Goal: Task Accomplishment & Management: Manage account settings

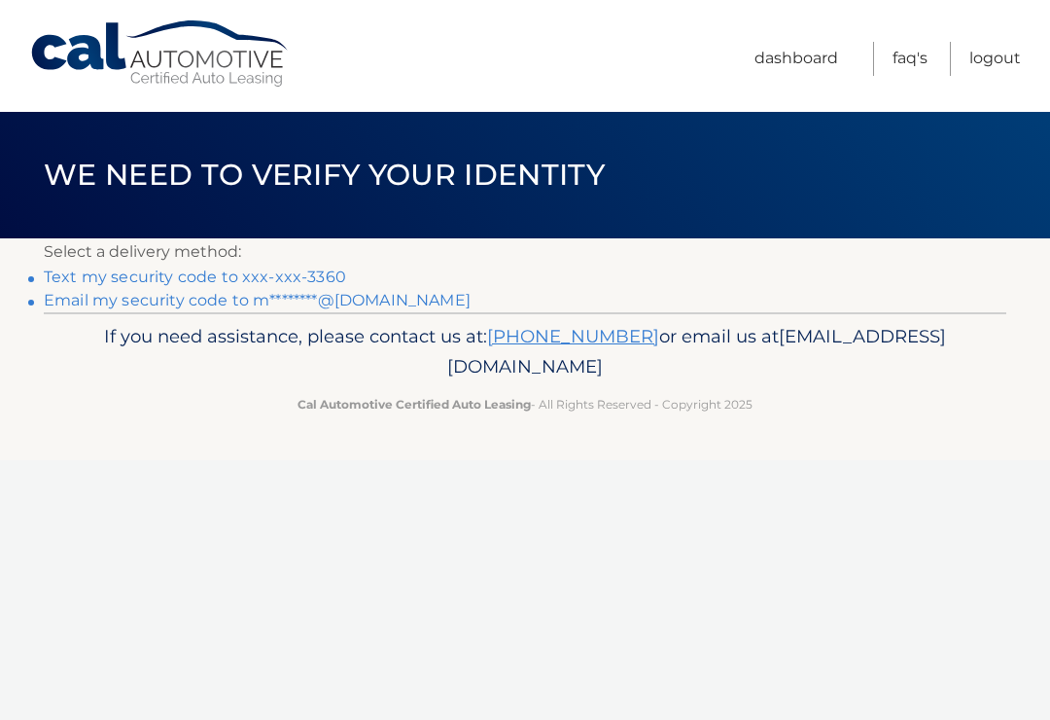
click at [341, 305] on link "Email my security code to m********@yahoo.com" at bounding box center [257, 300] width 427 height 18
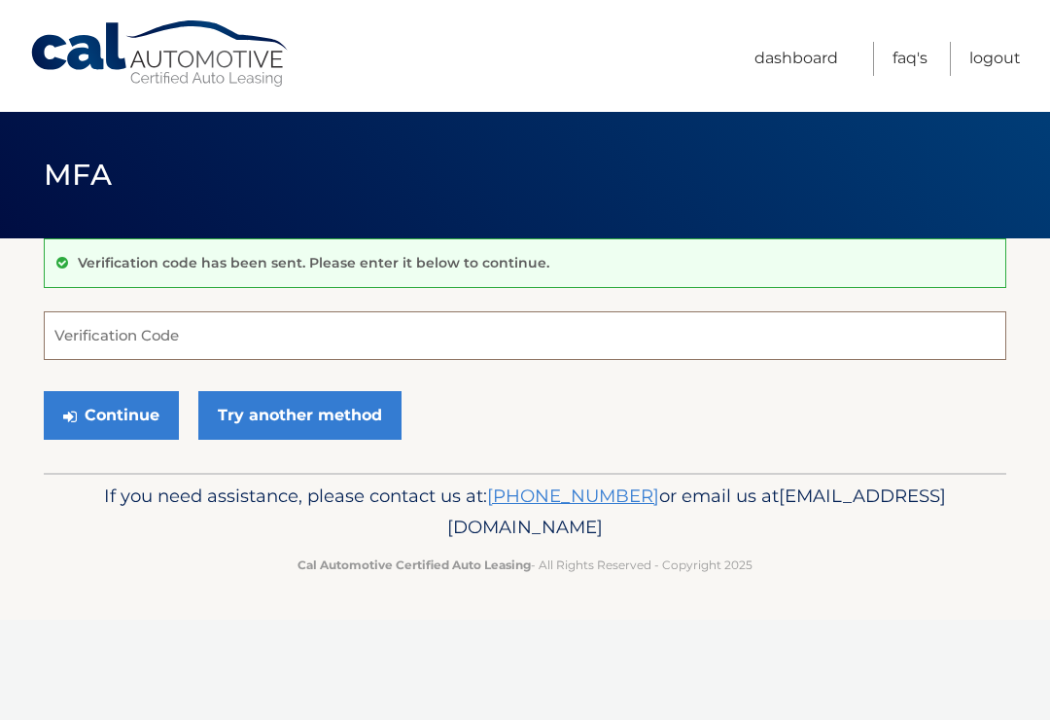
click at [357, 317] on input "Verification Code" at bounding box center [525, 335] width 963 height 49
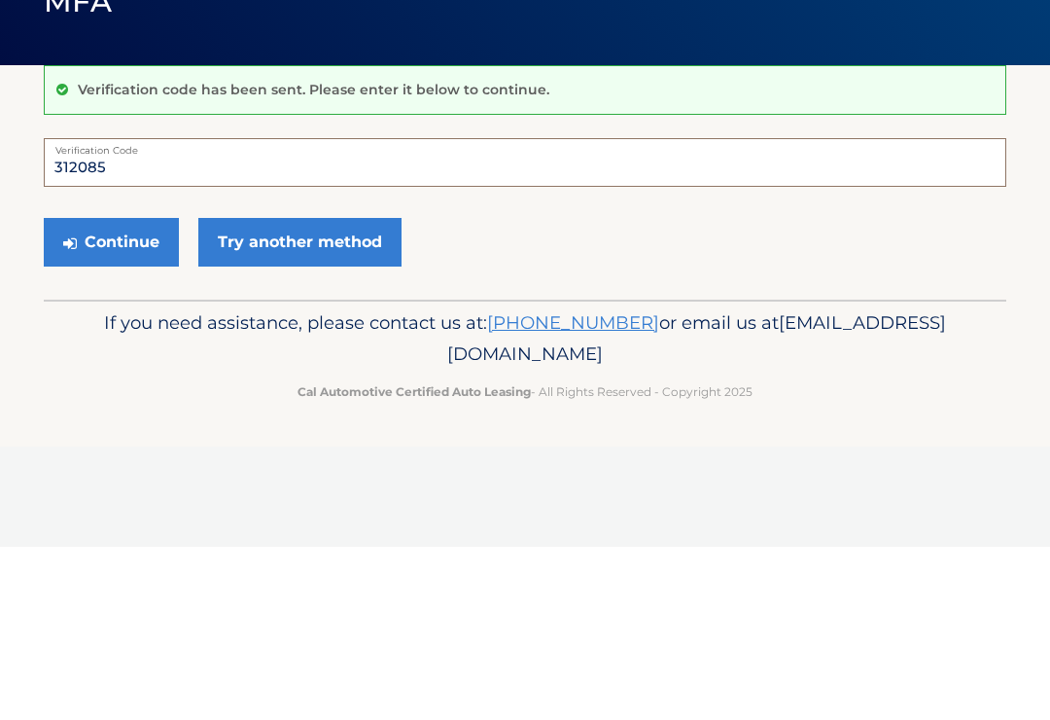
type input "312085"
click at [131, 391] on button "Continue" at bounding box center [111, 415] width 135 height 49
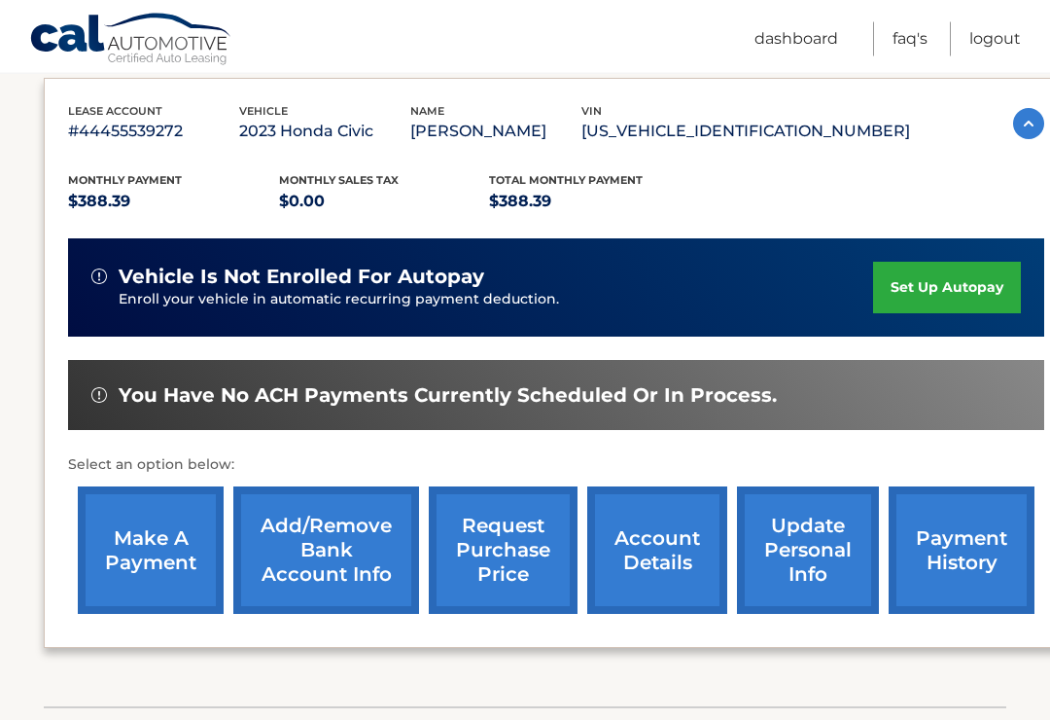
scroll to position [325, 0]
click at [160, 544] on link "make a payment" at bounding box center [151, 549] width 146 height 127
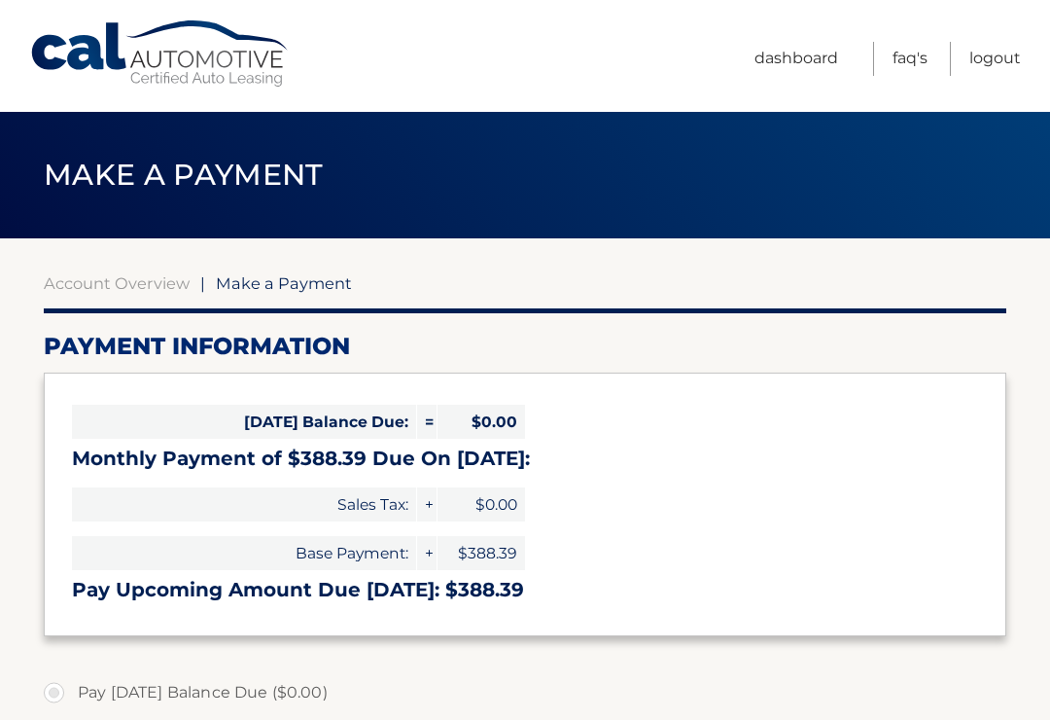
select select "ZDQxNTViYjYtZjc1Ni00ZWYzLThmY2MtZmNkMTQ1YTU0NDk0"
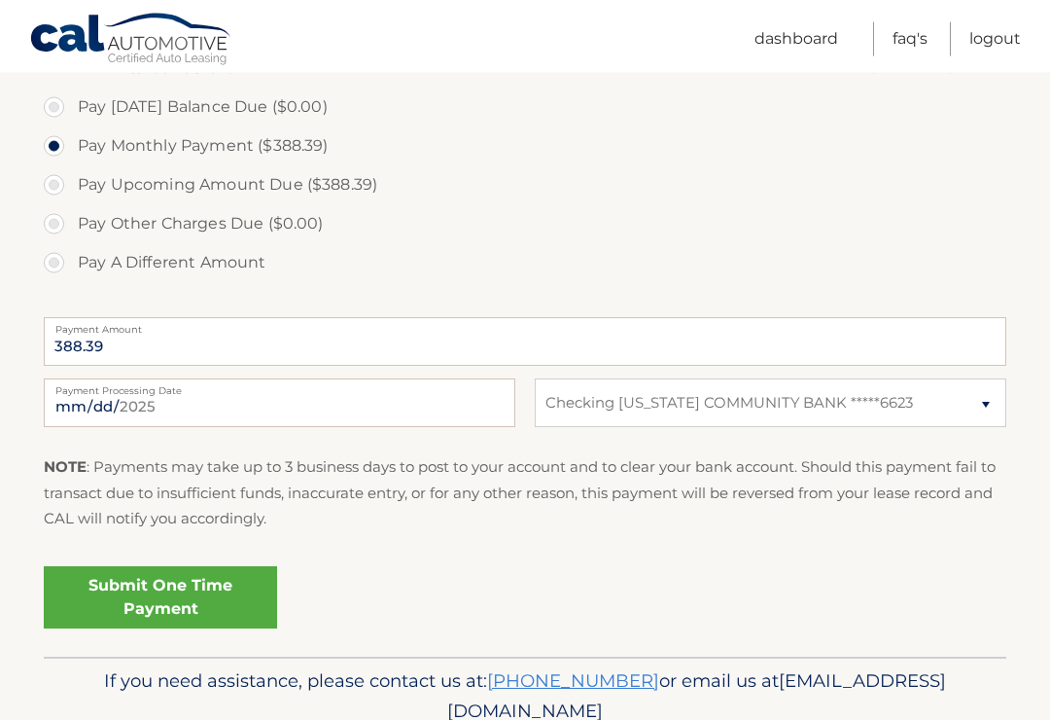
scroll to position [585, 0]
click at [237, 591] on link "Submit One Time Payment" at bounding box center [160, 597] width 233 height 62
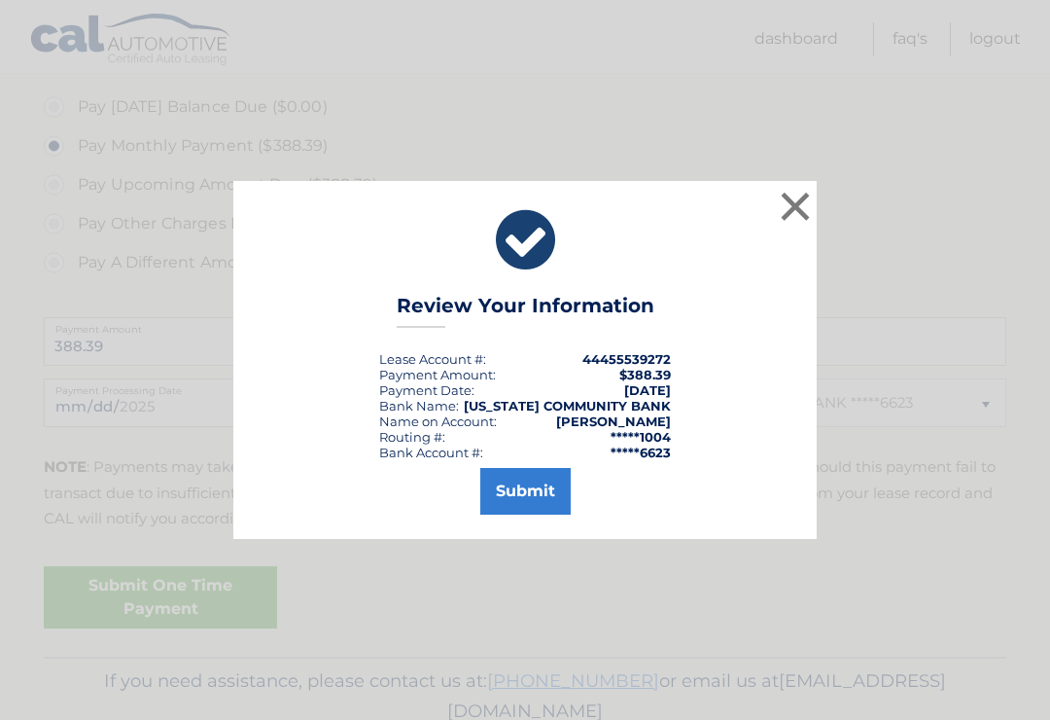
click at [523, 506] on button "Submit" at bounding box center [525, 491] width 90 height 47
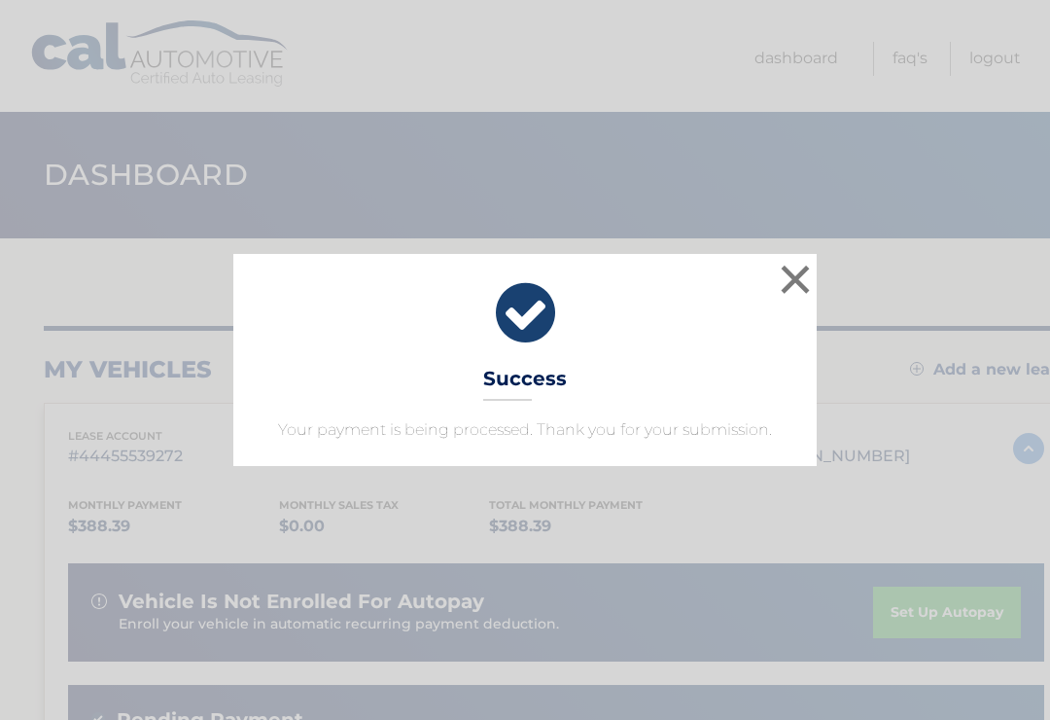
click at [801, 275] on button "×" at bounding box center [795, 279] width 39 height 39
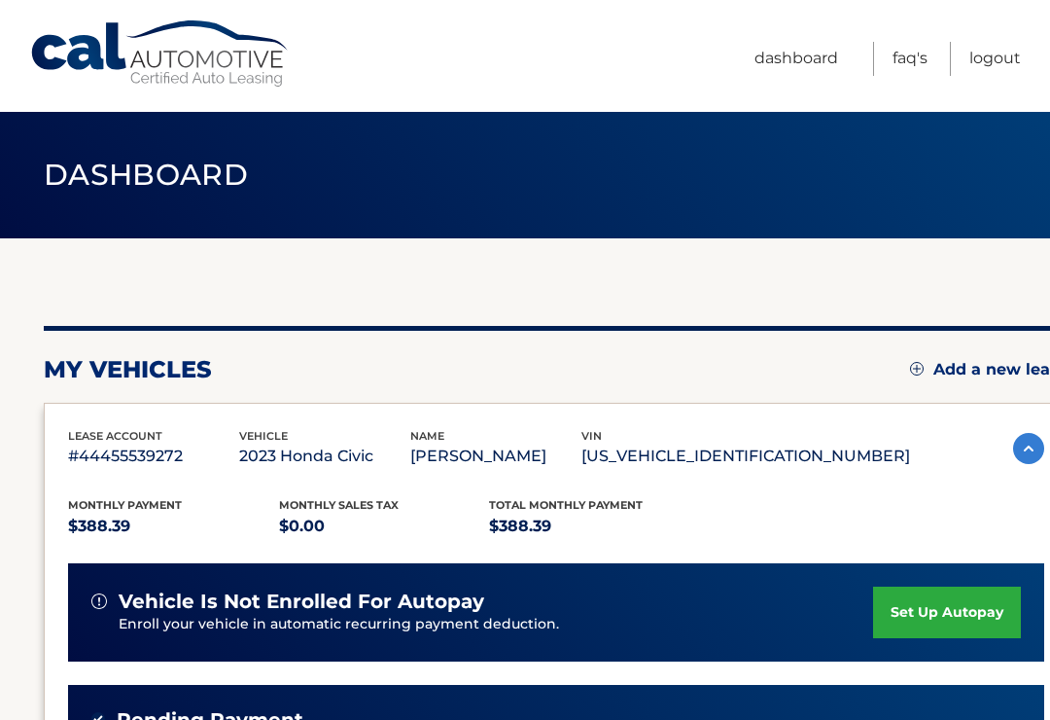
click at [1010, 65] on link "Logout" at bounding box center [995, 59] width 52 height 34
